Goal: Task Accomplishment & Management: Manage account settings

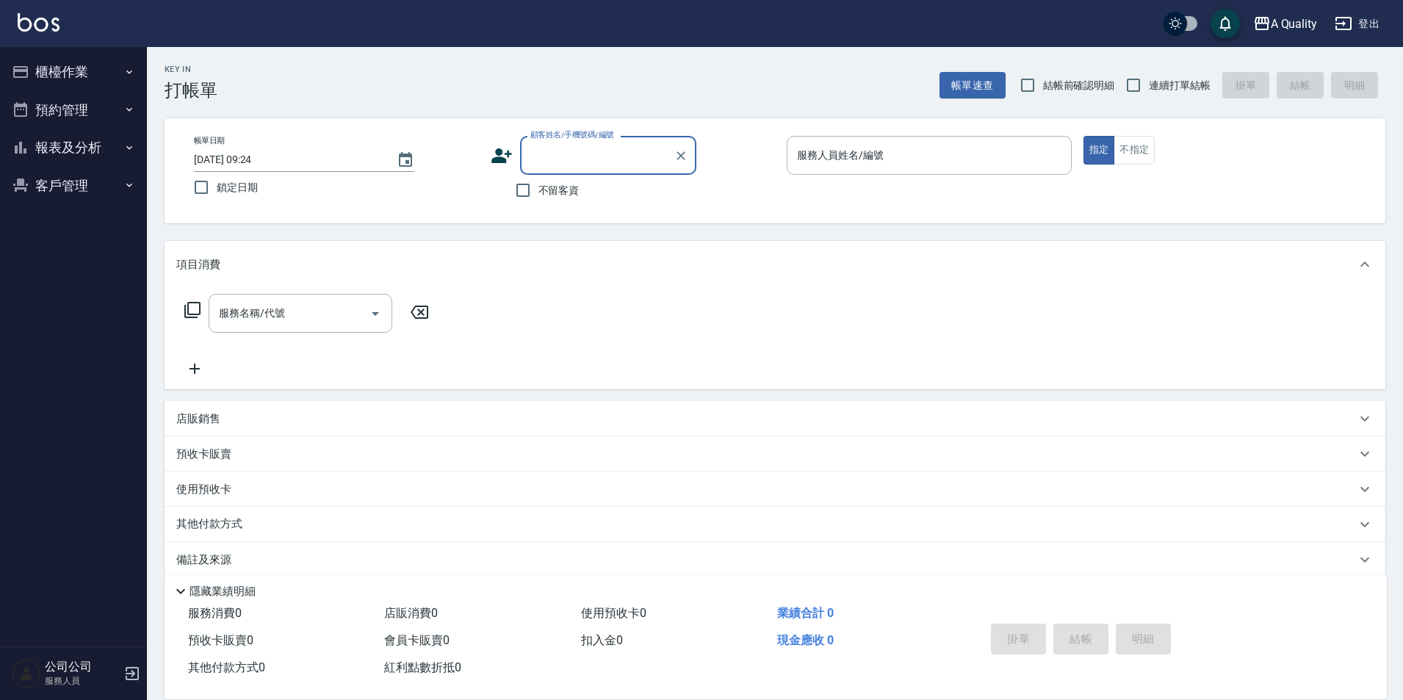
click at [71, 101] on button "預約管理" at bounding box center [73, 110] width 135 height 38
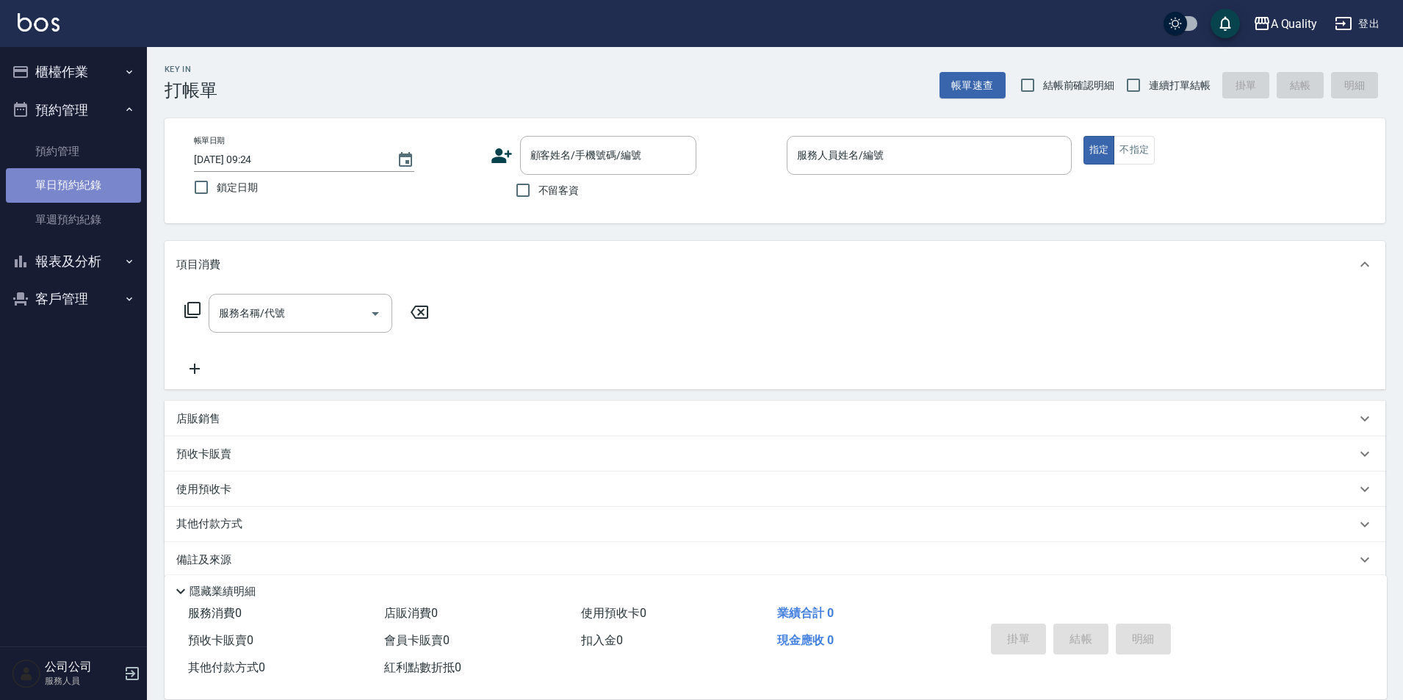
click at [64, 173] on link "單日預約紀錄" at bounding box center [73, 185] width 135 height 34
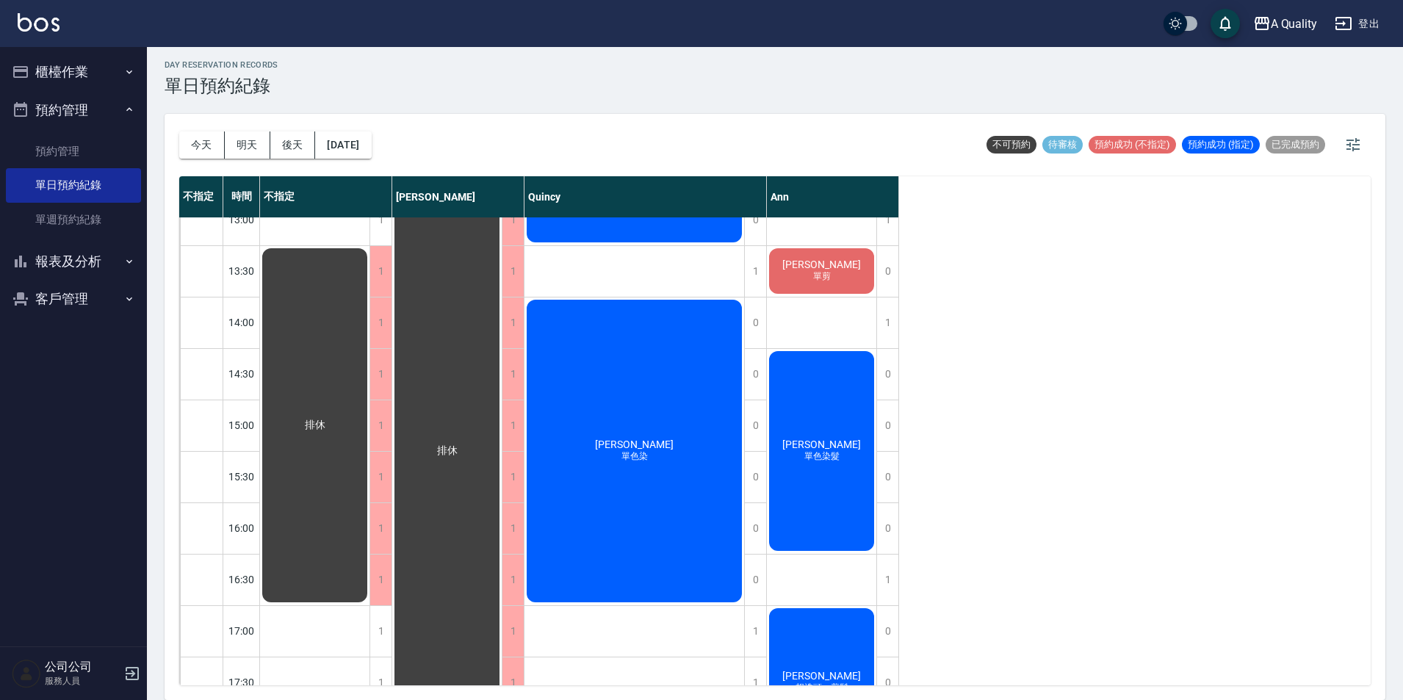
scroll to position [29, 0]
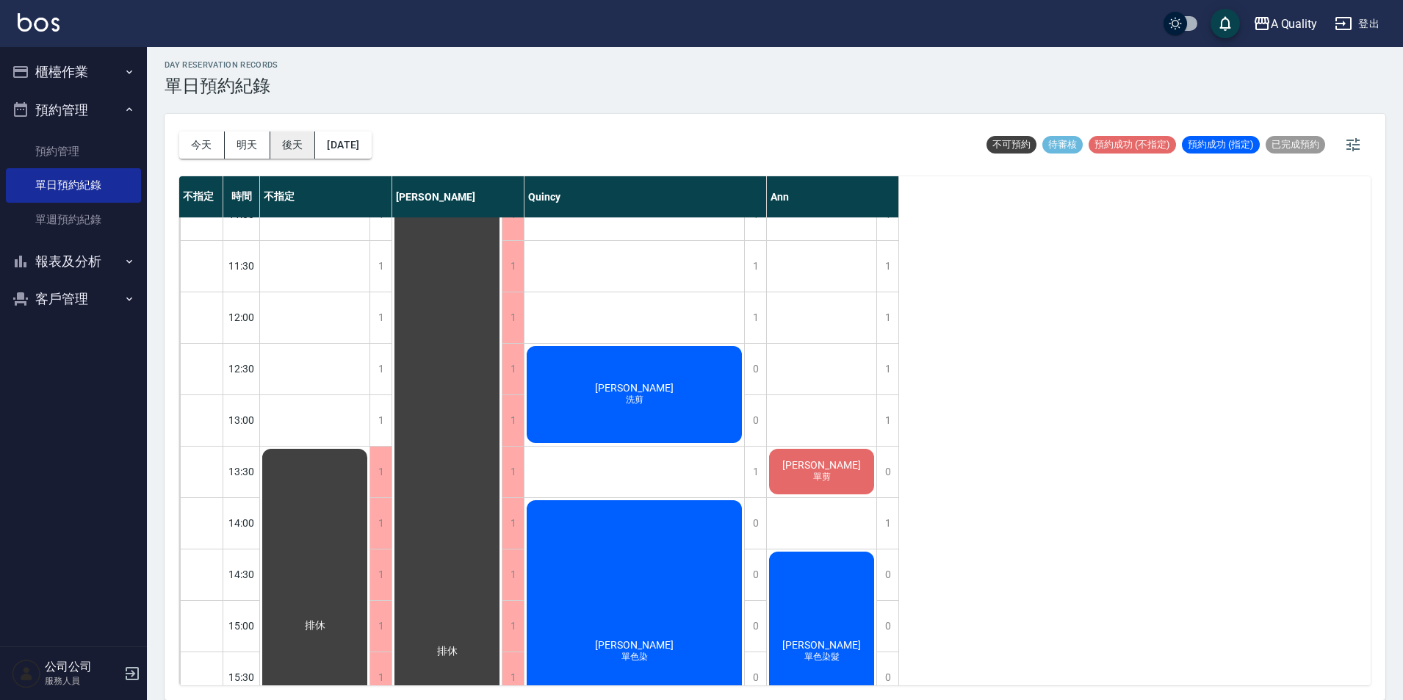
click at [301, 149] on button "後天" at bounding box center [293, 144] width 46 height 27
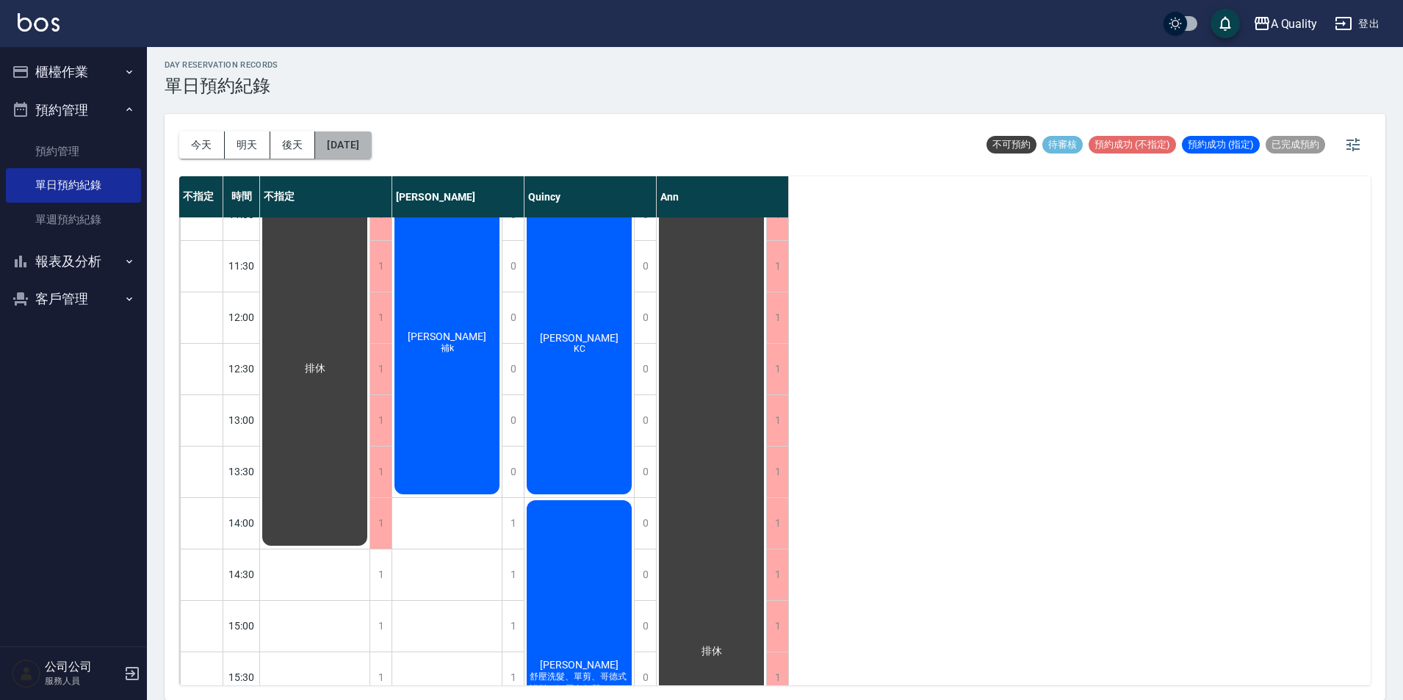
click at [347, 134] on button "2025/09/11" at bounding box center [343, 144] width 56 height 27
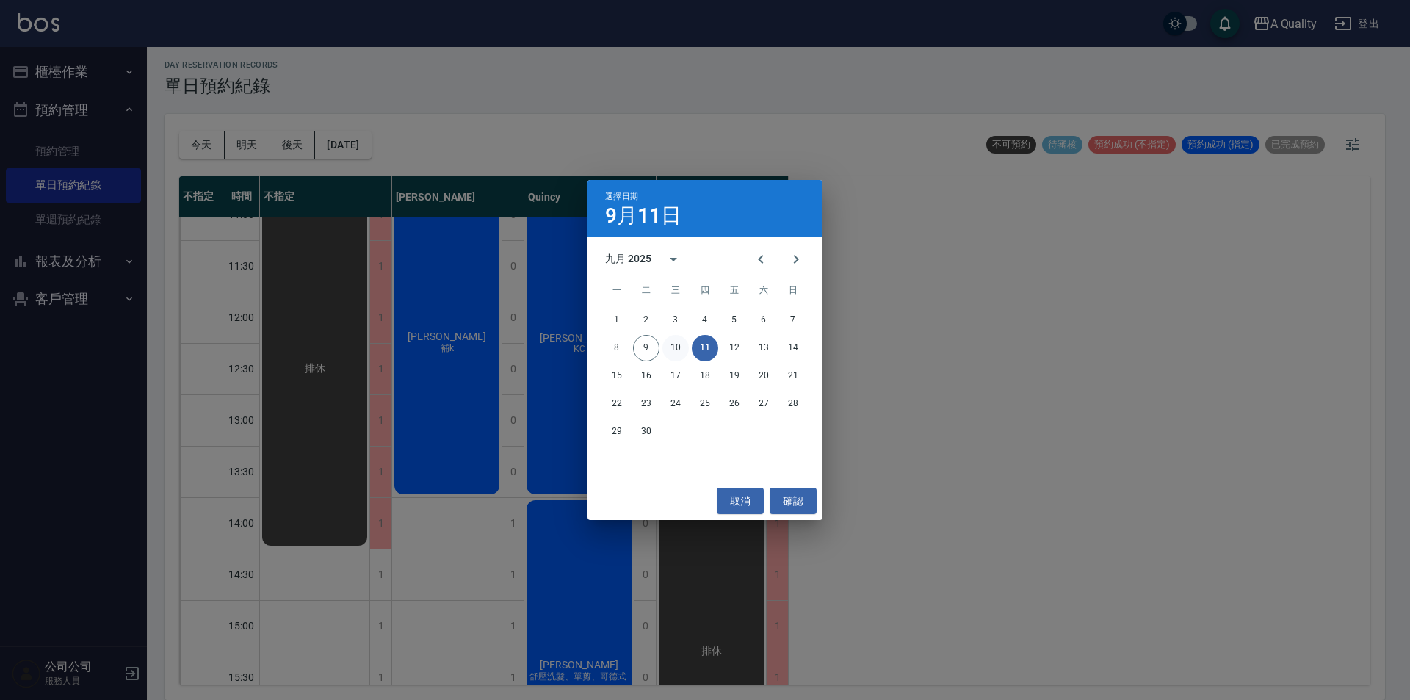
click at [679, 343] on button "10" at bounding box center [675, 348] width 26 height 26
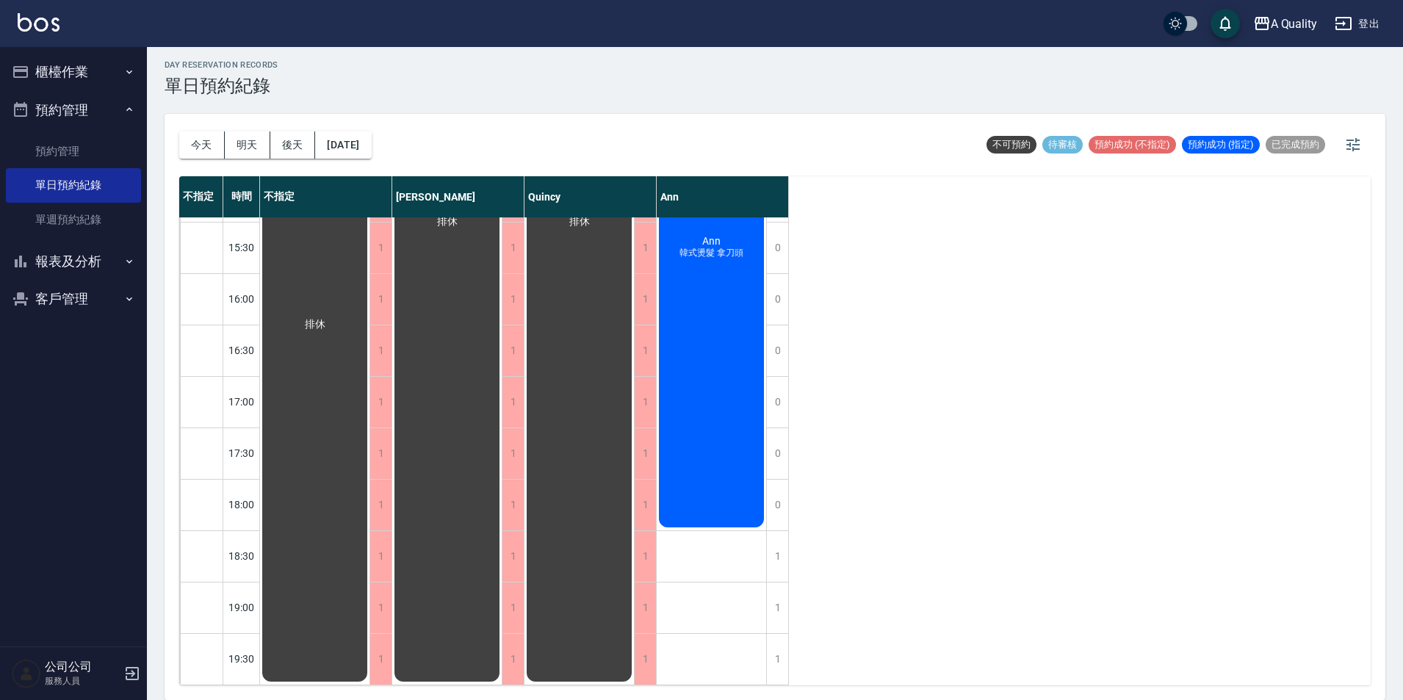
scroll to position [469, 0]
click at [361, 129] on div "今天 明天 後天 2025/09/10" at bounding box center [275, 145] width 192 height 62
click at [371, 160] on div "今天 明天 後天 2025/09/10" at bounding box center [275, 145] width 192 height 62
click at [370, 131] on button "2025/09/10" at bounding box center [343, 144] width 56 height 27
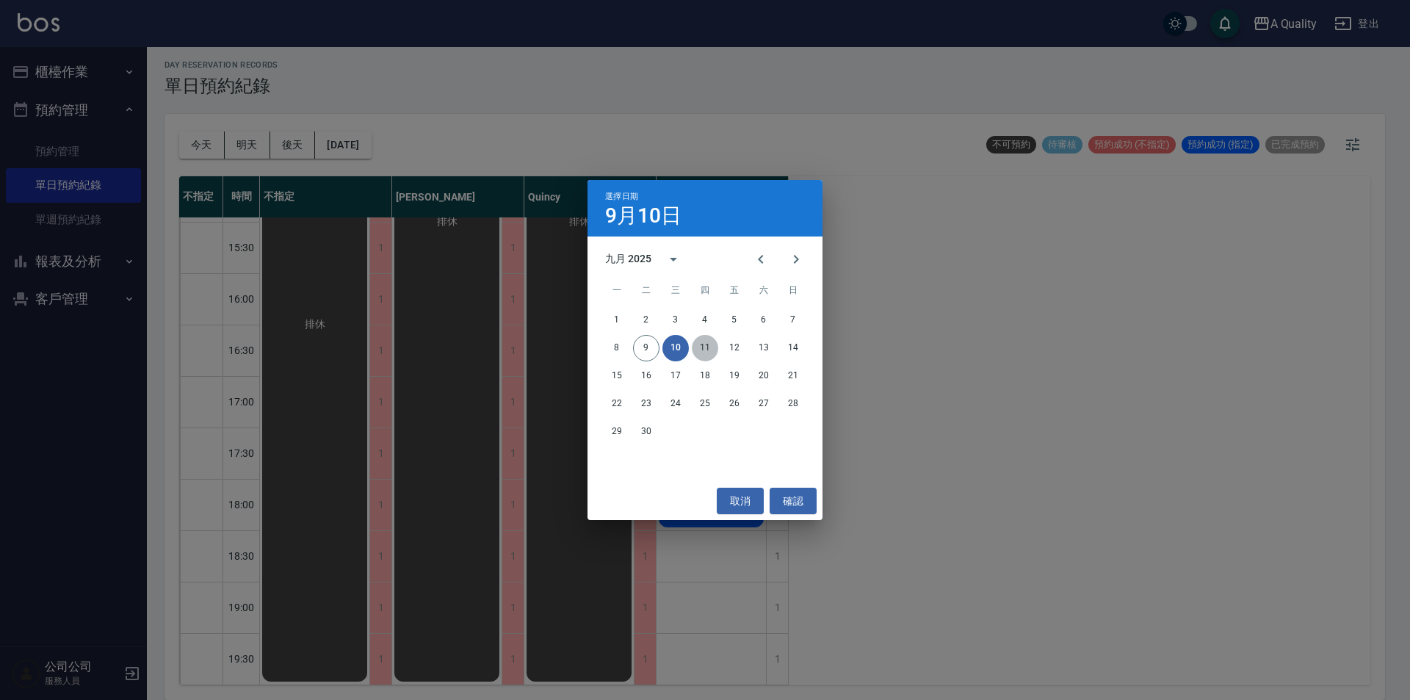
click at [705, 345] on button "11" at bounding box center [705, 348] width 26 height 26
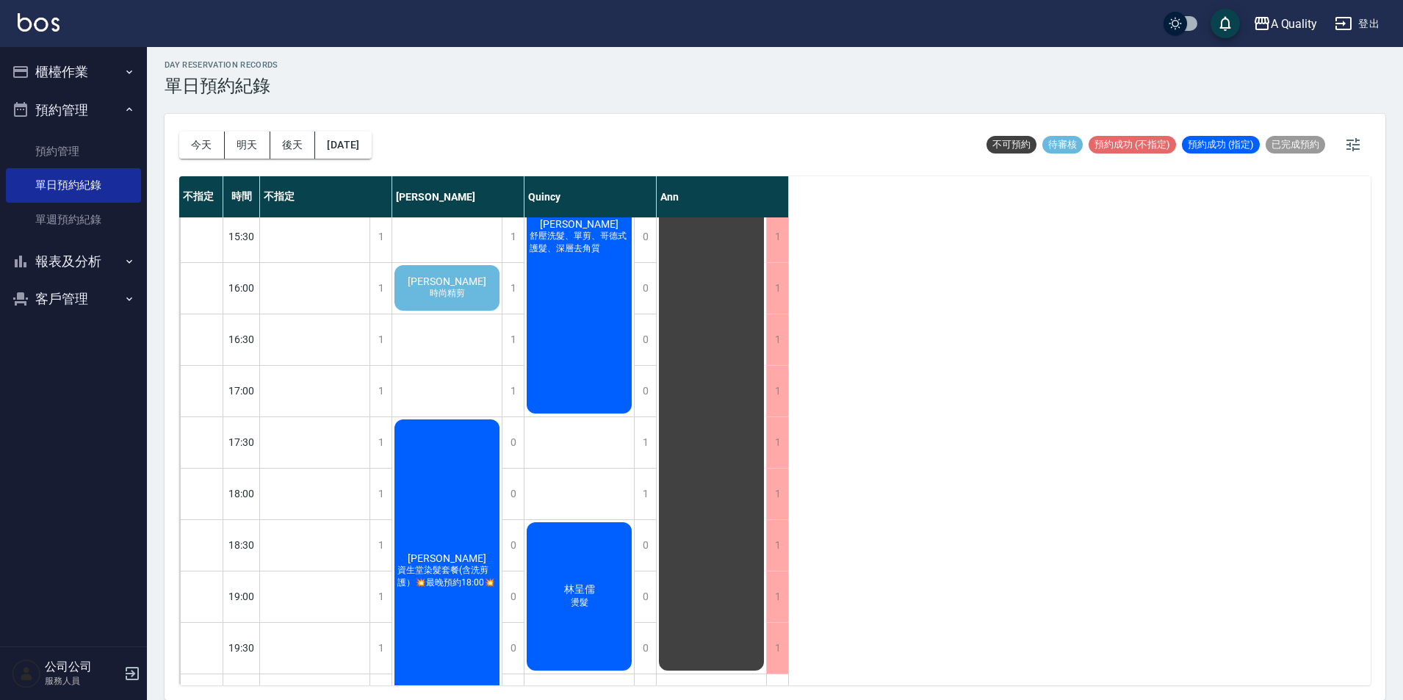
click at [470, 291] on div "邱r 時尚精剪" at bounding box center [446, 288] width 109 height 50
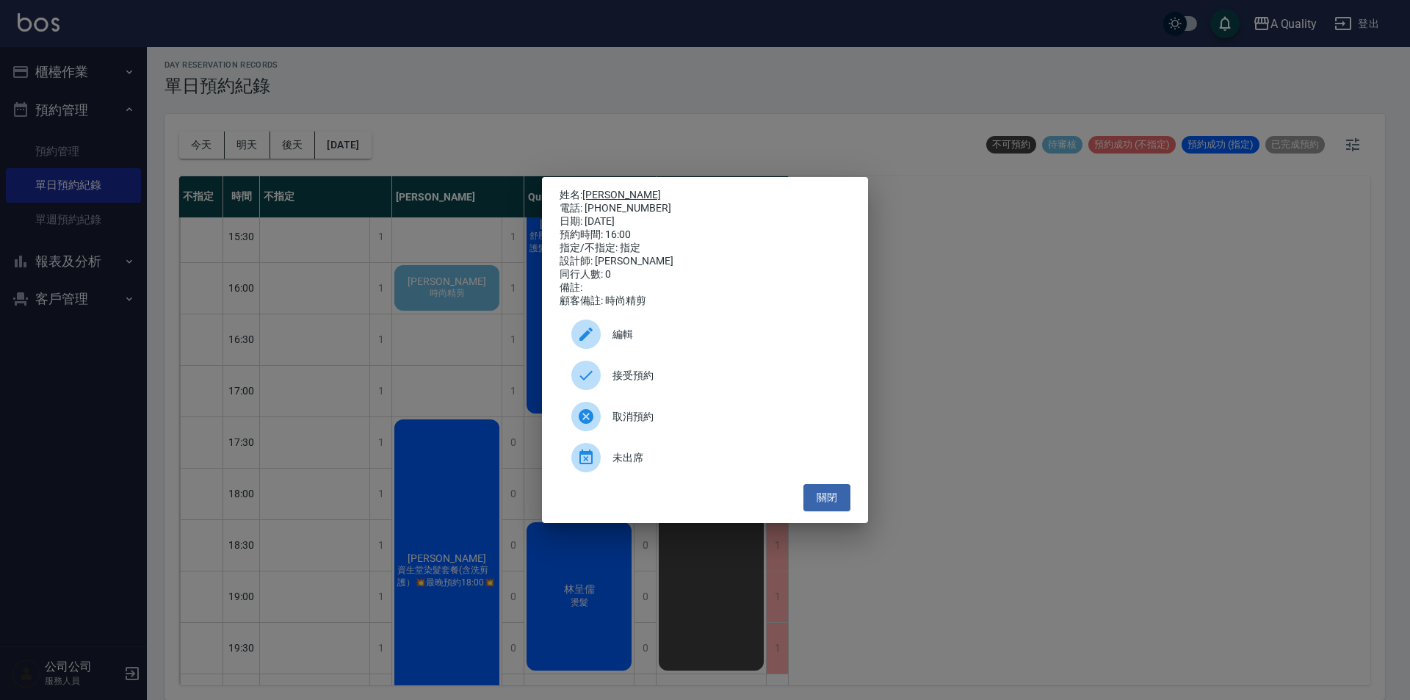
click at [598, 189] on link "[PERSON_NAME]" at bounding box center [621, 195] width 79 height 12
click at [835, 500] on button "關閉" at bounding box center [826, 497] width 47 height 27
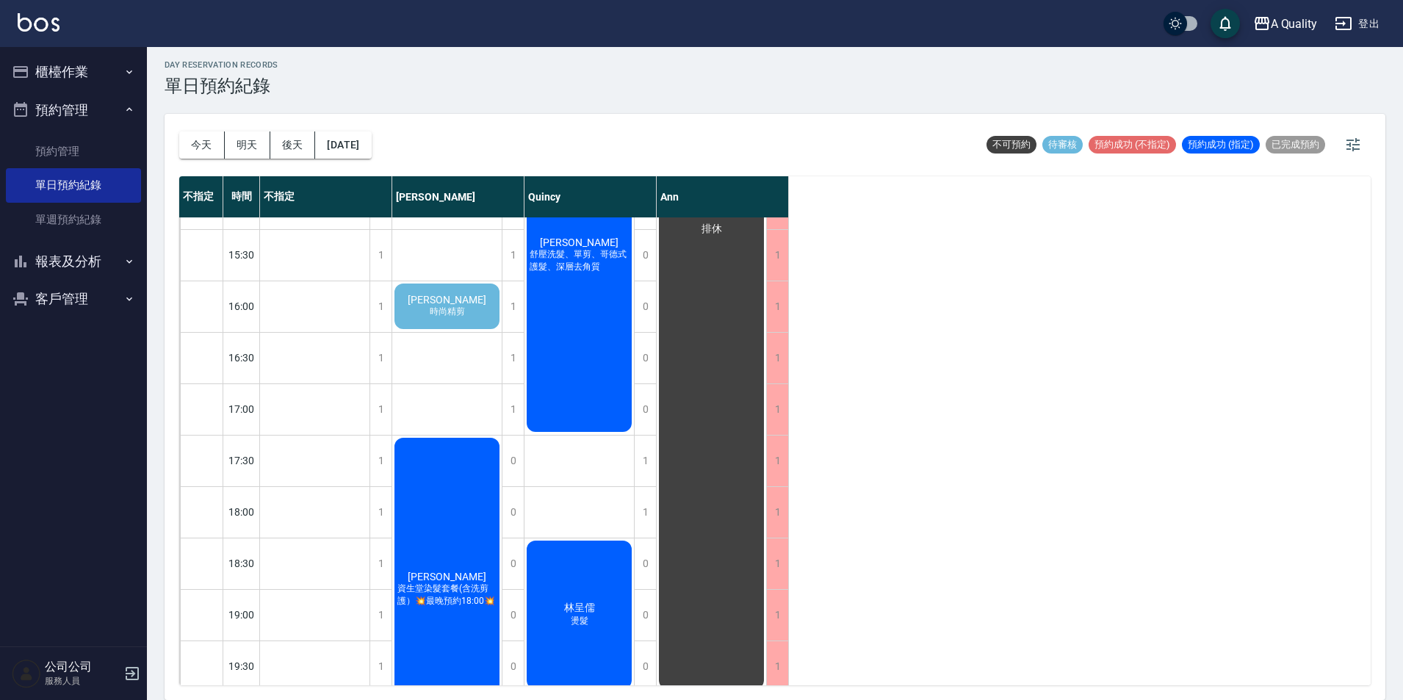
scroll to position [521, 0]
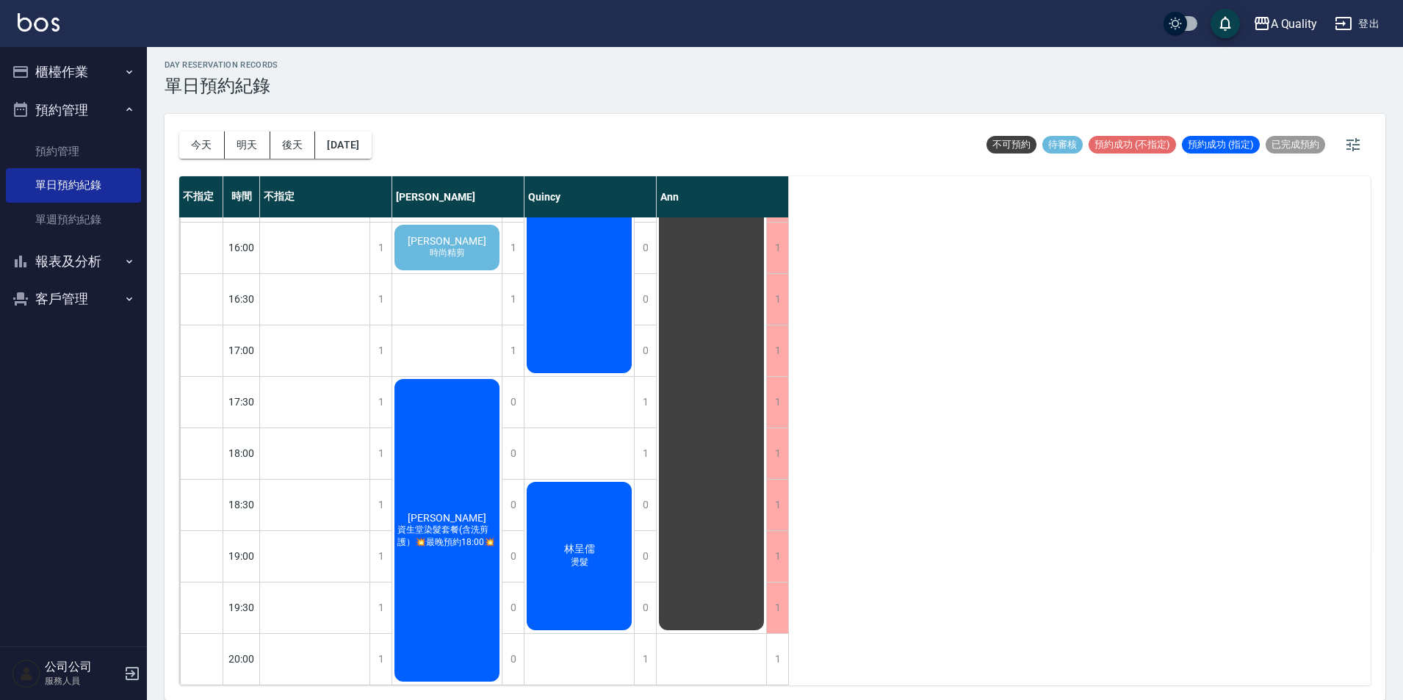
click at [468, 524] on span "資生堂染髮套餐(含洗剪護）💥最晚預約18:00💥" at bounding box center [446, 536] width 105 height 25
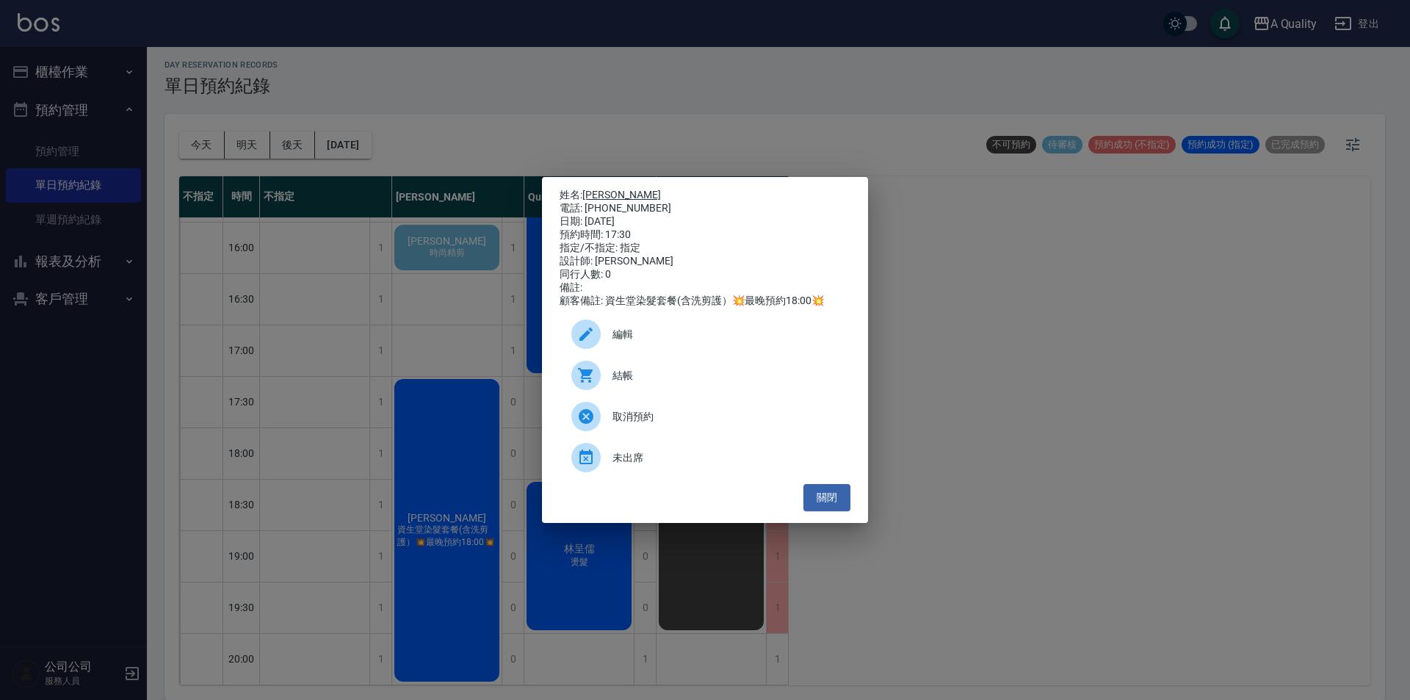
click at [602, 189] on link "蔡燕玲" at bounding box center [621, 195] width 79 height 12
click at [834, 502] on button "關閉" at bounding box center [826, 497] width 47 height 27
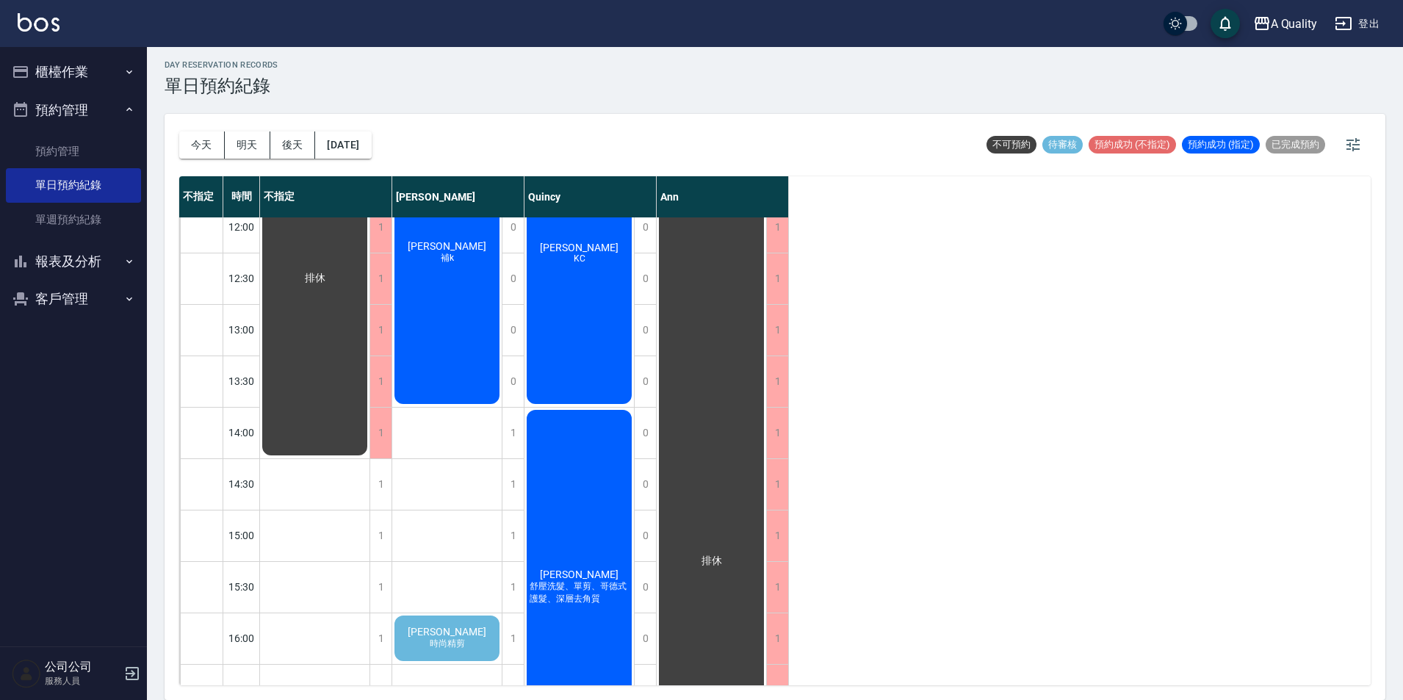
scroll to position [0, 0]
